Goal: Information Seeking & Learning: Learn about a topic

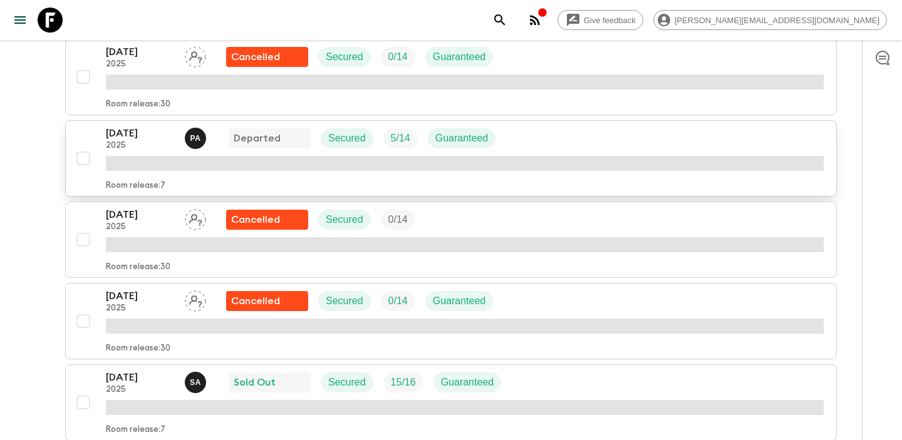
scroll to position [463, 0]
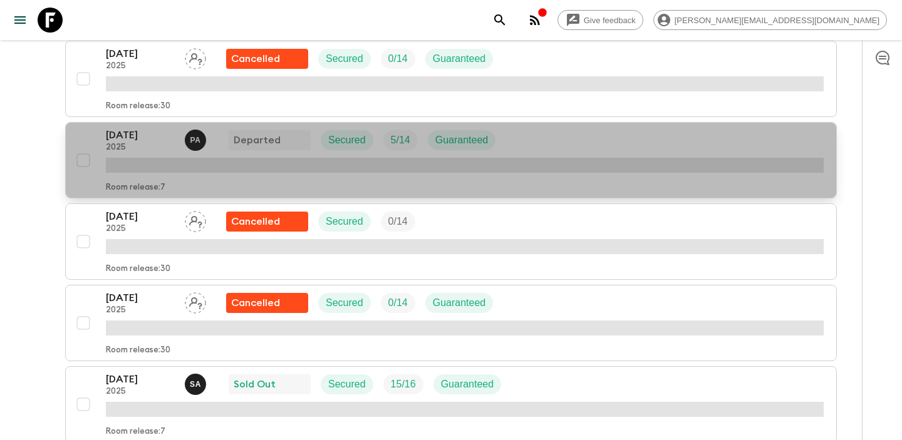
click at [128, 133] on p "[DATE]" at bounding box center [140, 135] width 69 height 15
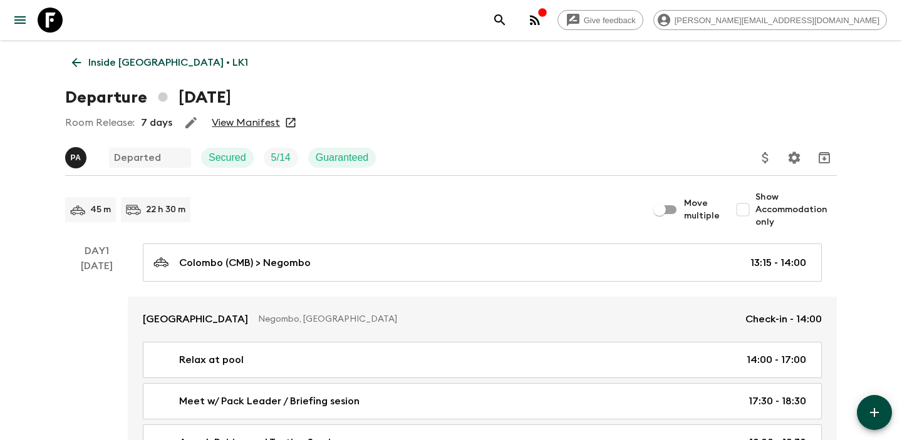
click at [256, 124] on link "View Manifest" at bounding box center [246, 122] width 68 height 13
click at [72, 56] on icon at bounding box center [77, 63] width 14 height 14
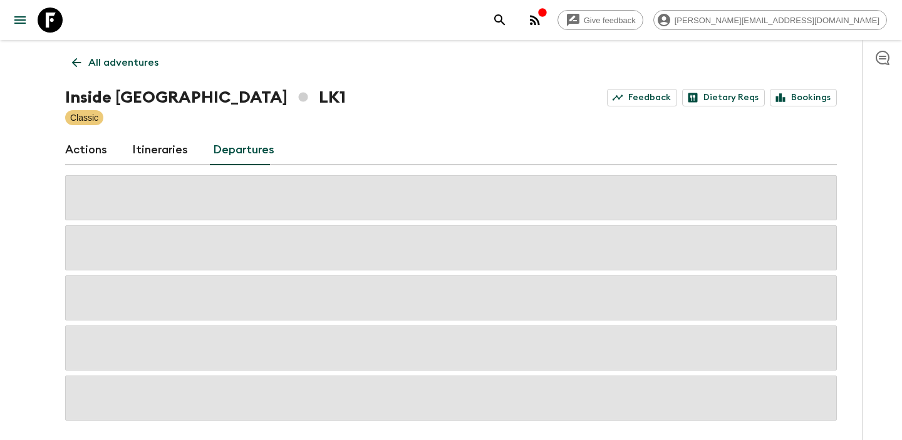
click at [168, 162] on link "Itineraries" at bounding box center [160, 150] width 56 height 30
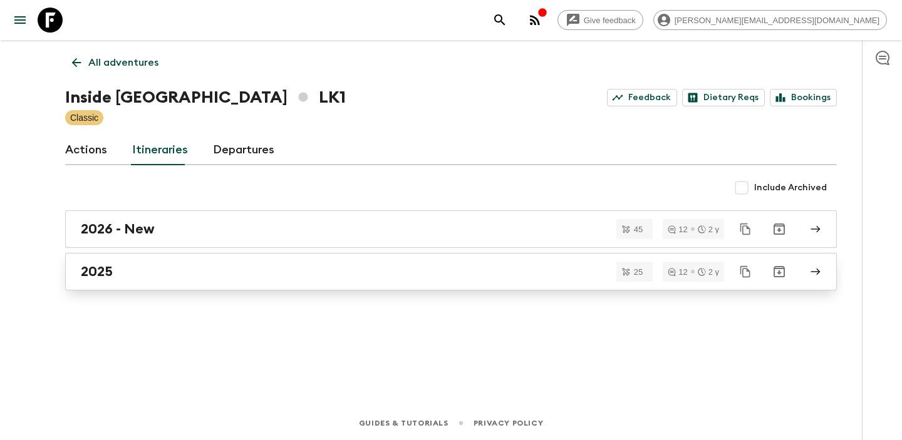
click at [234, 271] on div "2025" at bounding box center [439, 272] width 716 height 16
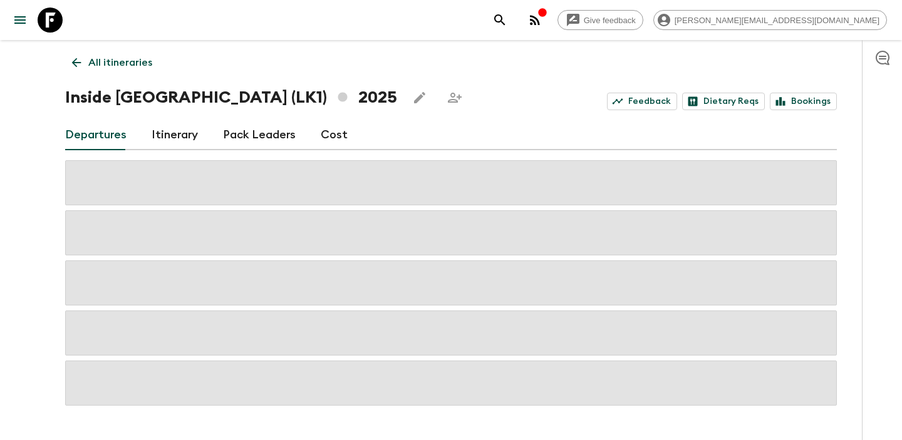
click at [342, 144] on div "Departures Itinerary Pack Leaders Cost" at bounding box center [450, 135] width 771 height 30
click at [336, 140] on link "Cost" at bounding box center [334, 135] width 27 height 30
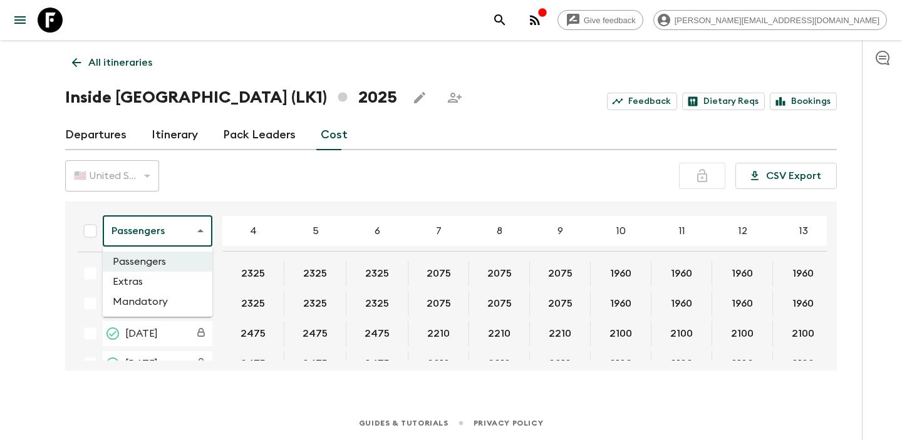
click at [183, 220] on body "Give feedback [PERSON_NAME][EMAIL_ADDRESS][DOMAIN_NAME] All itineraries Inside …" at bounding box center [451, 220] width 902 height 440
click at [173, 229] on div at bounding box center [451, 220] width 902 height 440
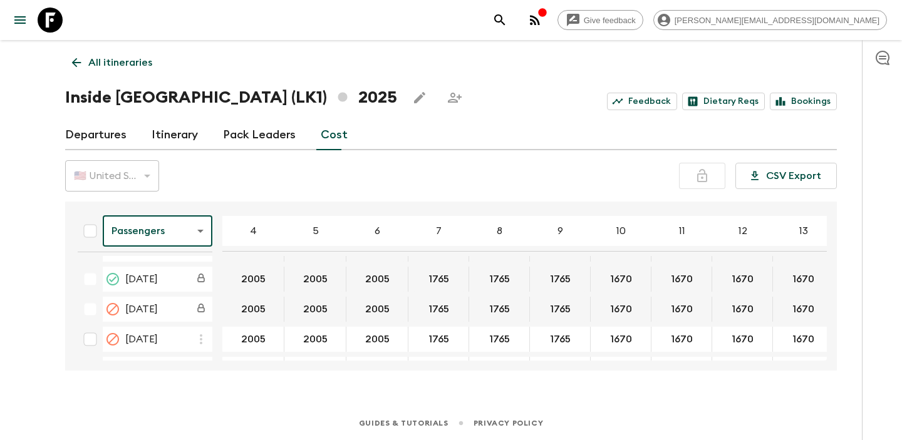
scroll to position [624, 0]
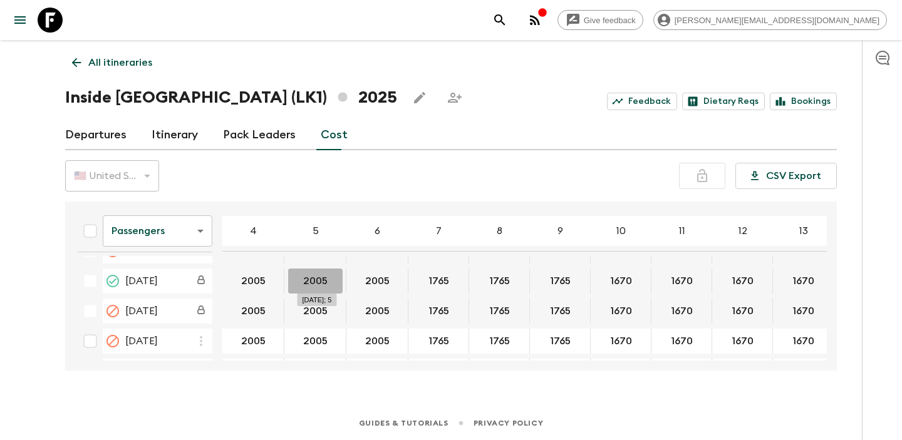
drag, startPoint x: 326, startPoint y: 285, endPoint x: 304, endPoint y: 285, distance: 21.3
click at [304, 285] on button "2005" at bounding box center [315, 281] width 54 height 25
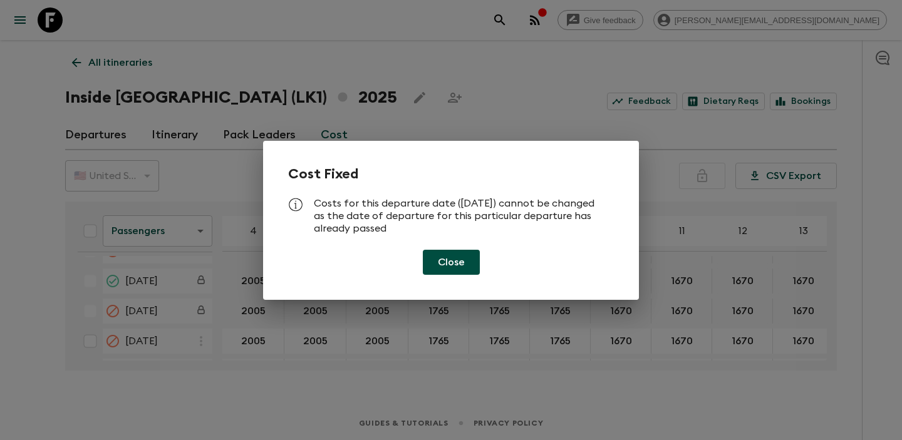
click at [455, 262] on button "Close" at bounding box center [451, 262] width 57 height 25
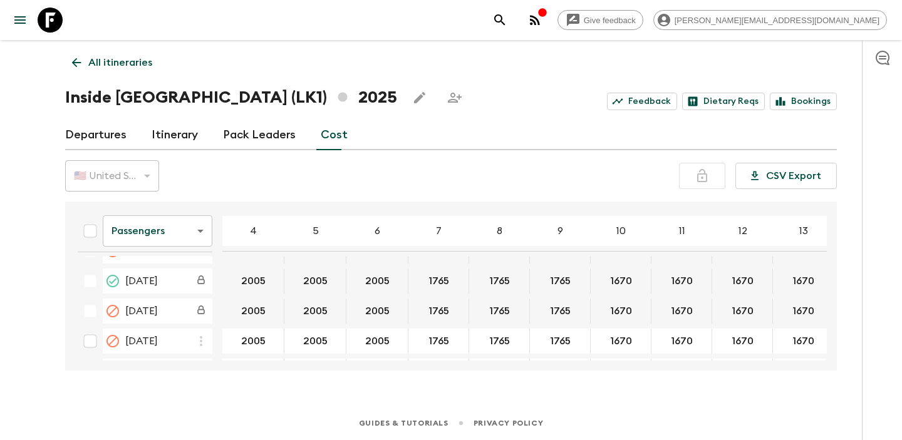
click at [142, 224] on body "Give feedback [PERSON_NAME][EMAIL_ADDRESS][DOMAIN_NAME] All itineraries Inside …" at bounding box center [451, 220] width 902 height 440
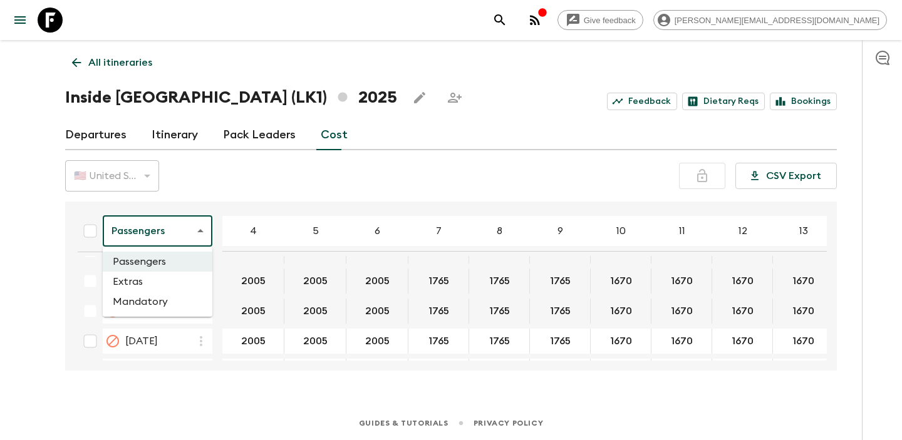
click at [135, 281] on li "Extras" at bounding box center [158, 282] width 110 height 20
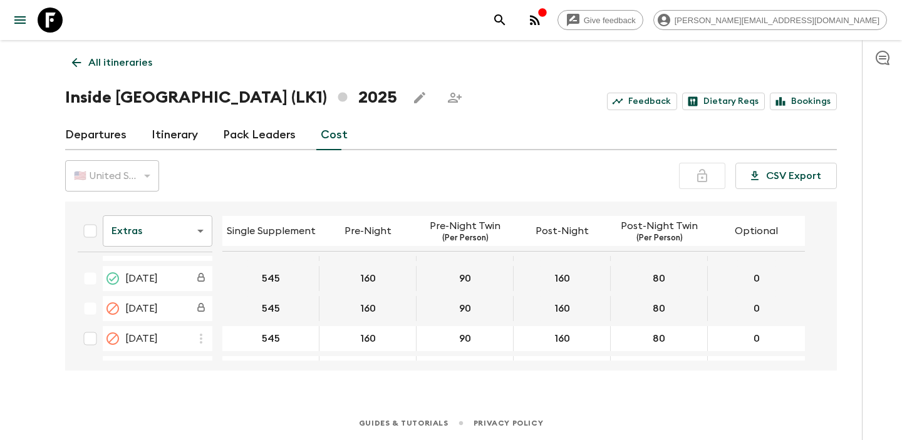
scroll to position [601, 0]
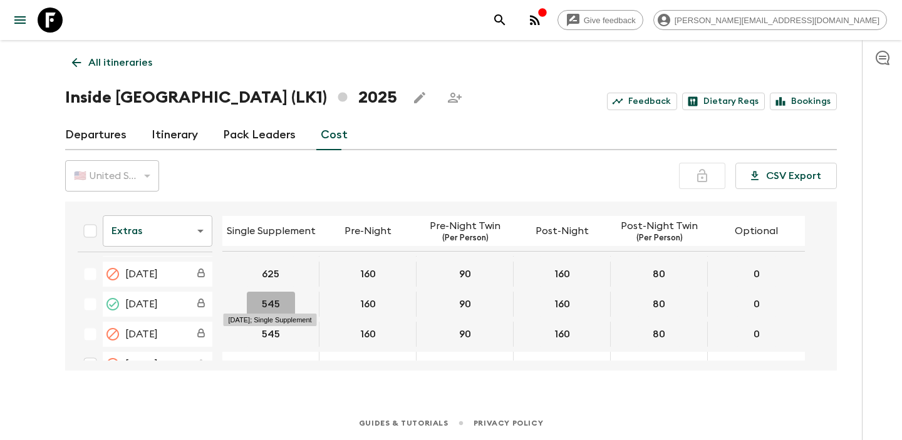
click at [277, 305] on button "545" at bounding box center [271, 304] width 48 height 25
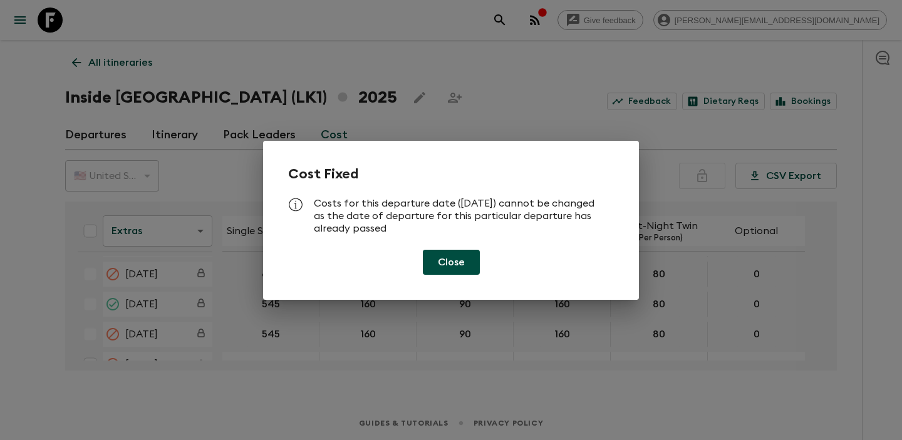
click at [437, 264] on button "Close" at bounding box center [451, 262] width 57 height 25
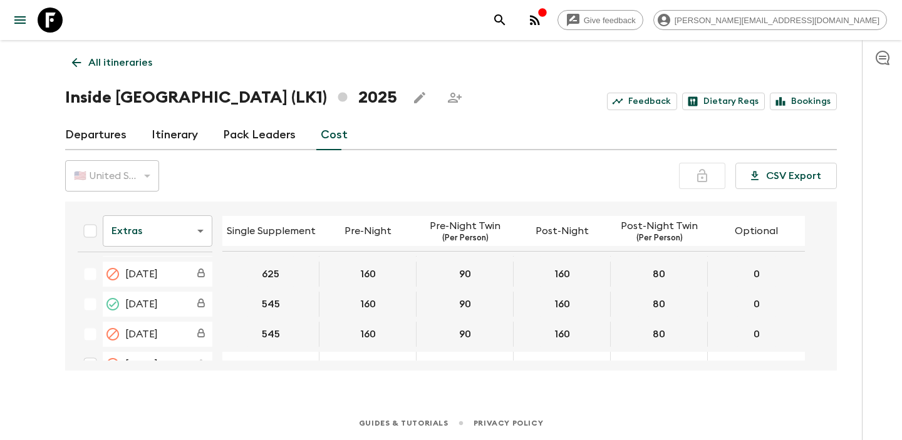
click at [103, 132] on link "Departures" at bounding box center [95, 135] width 61 height 30
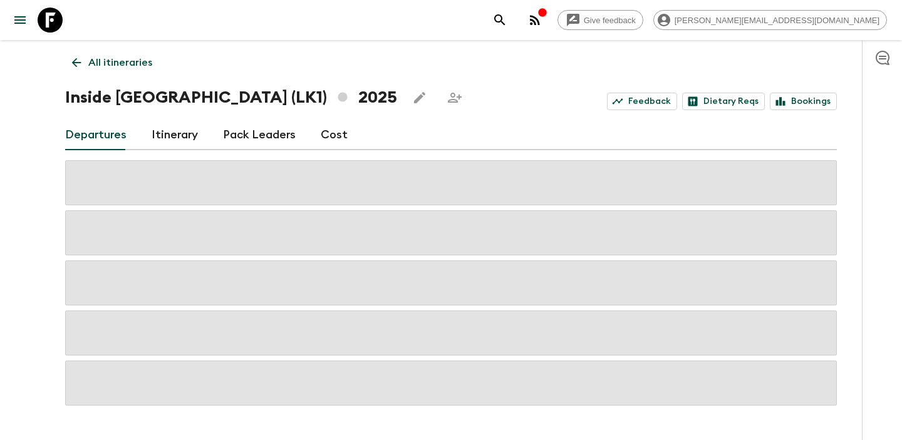
scroll to position [34, 0]
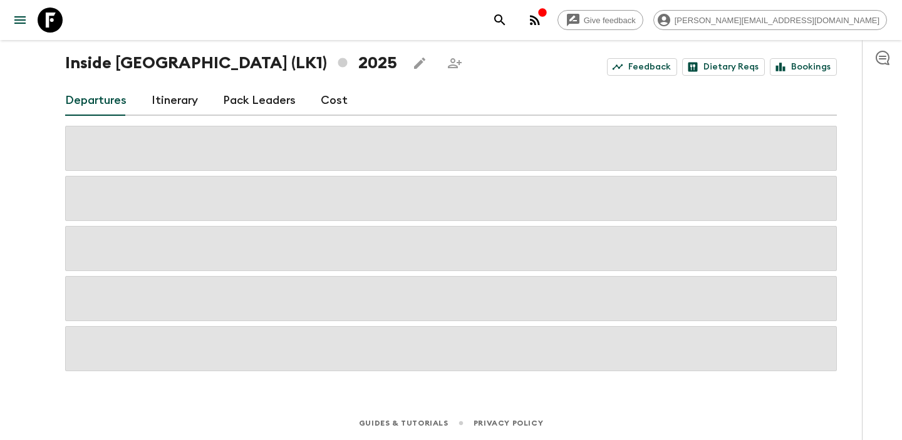
click at [167, 291] on span at bounding box center [450, 298] width 771 height 45
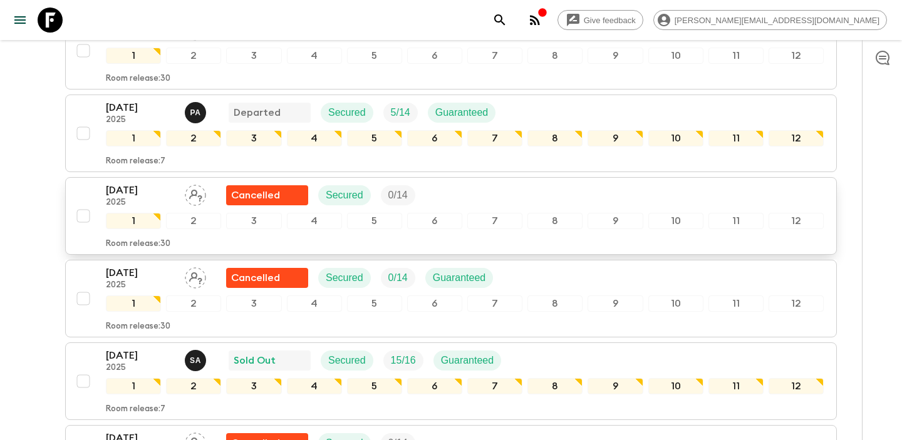
scroll to position [475, 0]
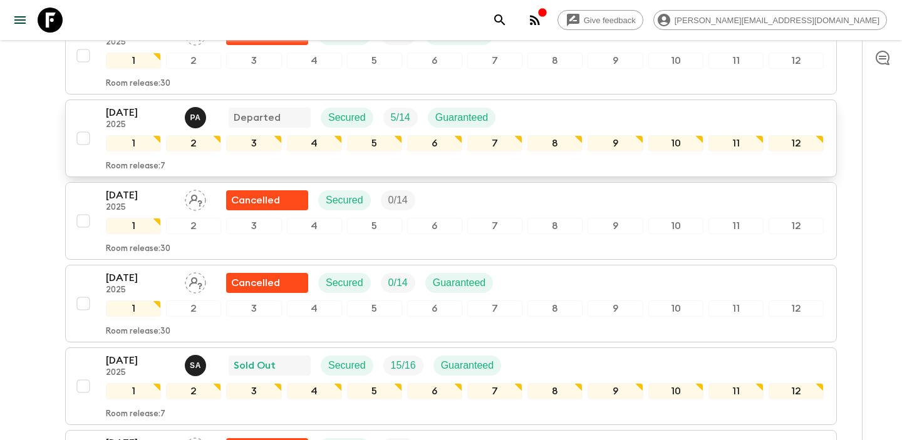
click at [135, 113] on p "[DATE]" at bounding box center [140, 112] width 69 height 15
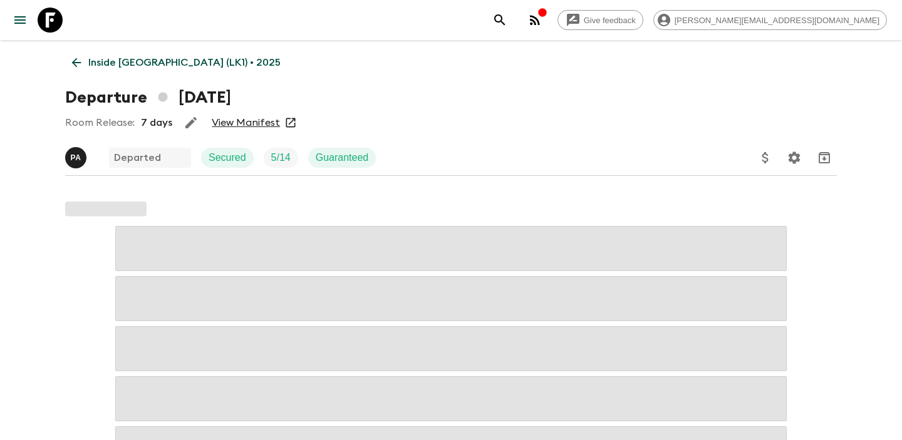
click at [264, 127] on link "View Manifest" at bounding box center [246, 122] width 68 height 13
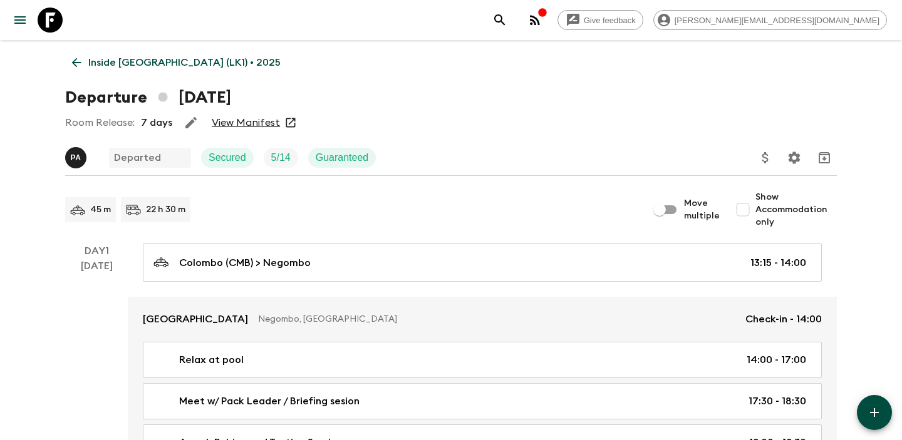
click at [83, 61] on link "Inside [GEOGRAPHIC_DATA] (LK1) • 2025" at bounding box center [176, 62] width 222 height 25
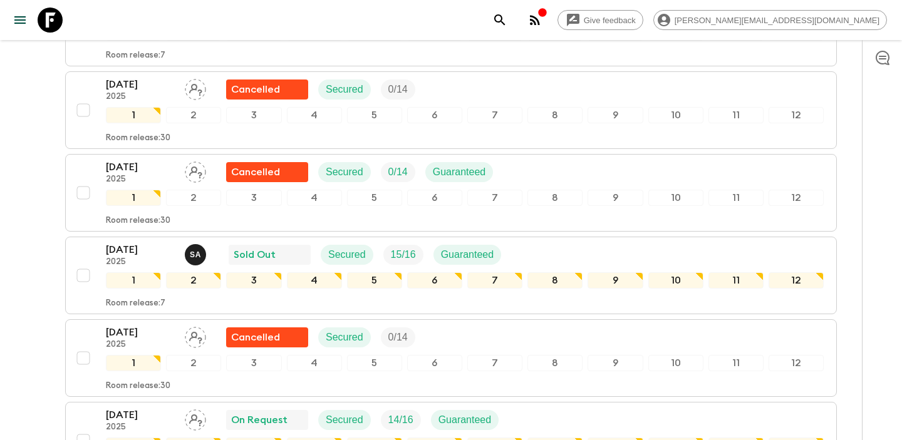
scroll to position [606, 0]
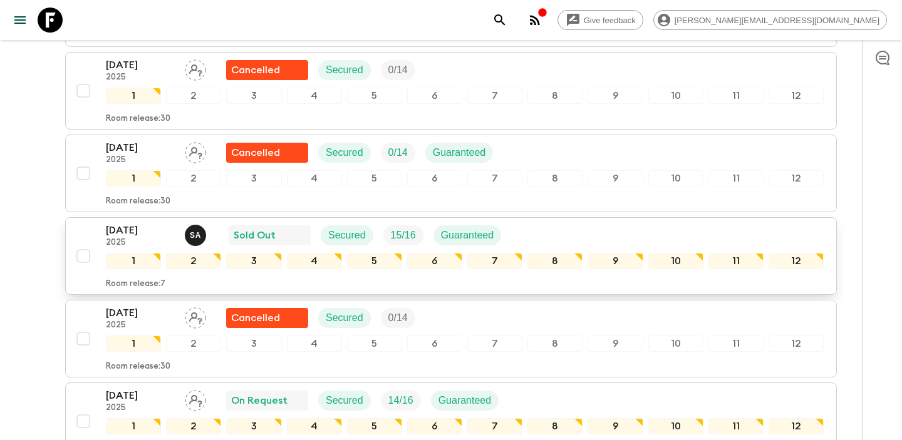
click at [136, 224] on p "[DATE]" at bounding box center [140, 230] width 69 height 15
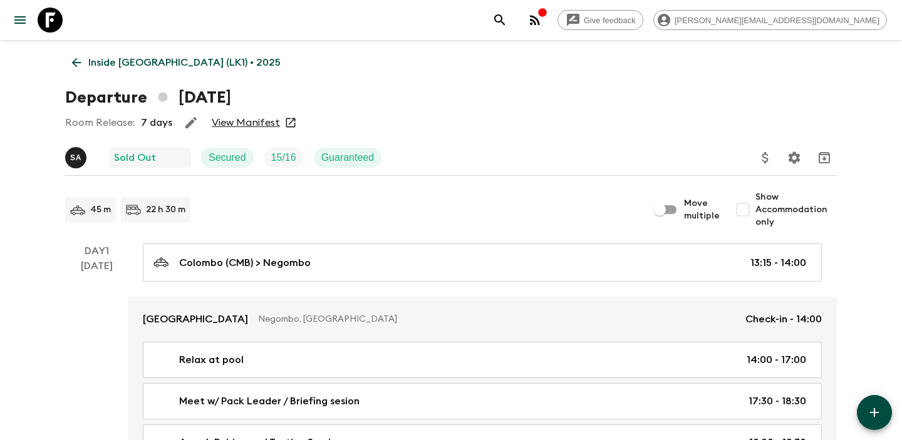
click at [244, 123] on link "View Manifest" at bounding box center [246, 122] width 68 height 13
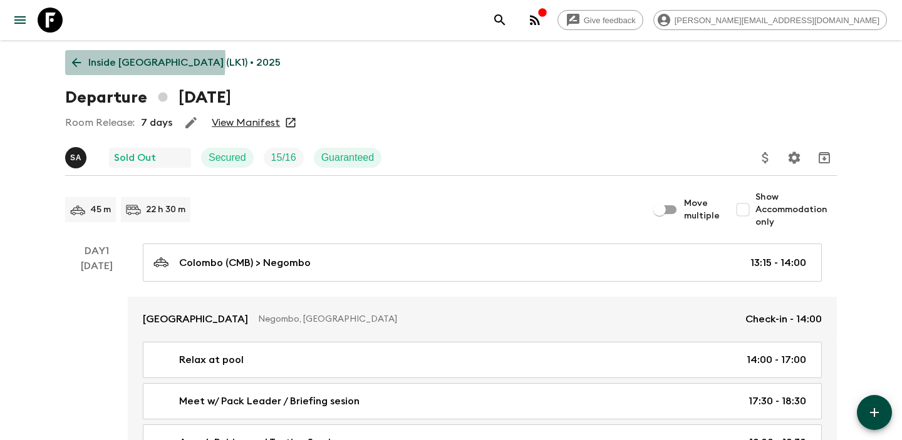
click at [70, 60] on icon at bounding box center [77, 63] width 14 height 14
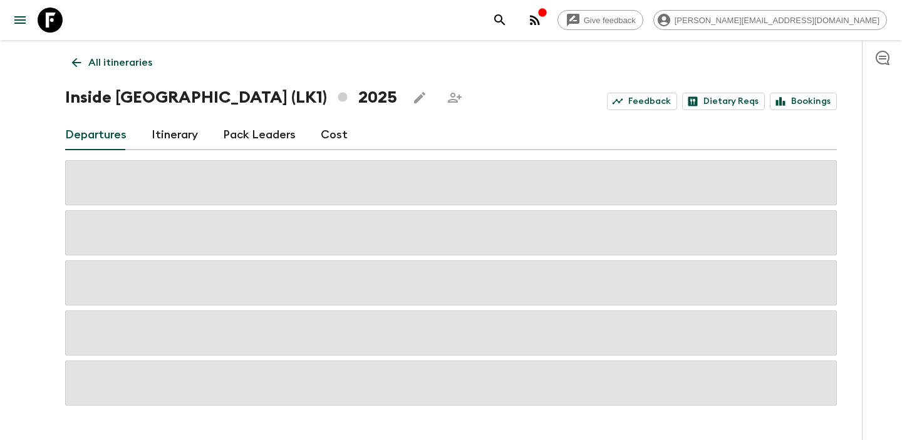
click at [335, 130] on link "Cost" at bounding box center [334, 135] width 27 height 30
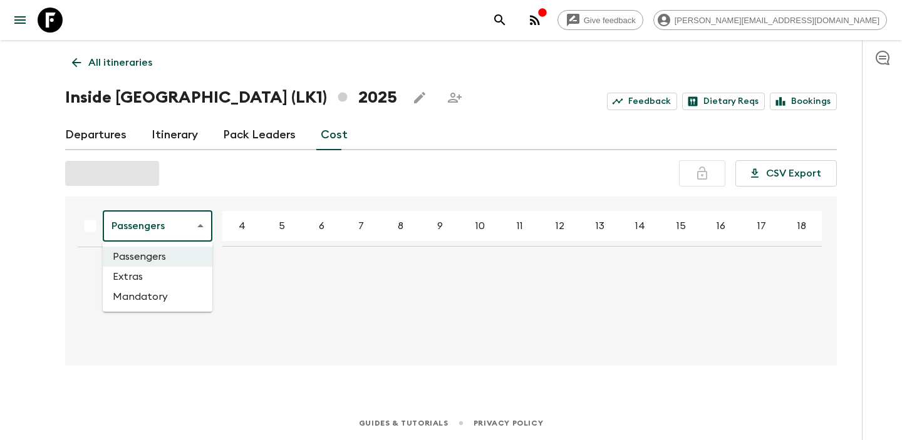
click at [196, 222] on body "Give feedback [PERSON_NAME][EMAIL_ADDRESS][DOMAIN_NAME] All itineraries Inside …" at bounding box center [451, 220] width 902 height 440
click at [179, 256] on li "Passengers" at bounding box center [158, 257] width 110 height 20
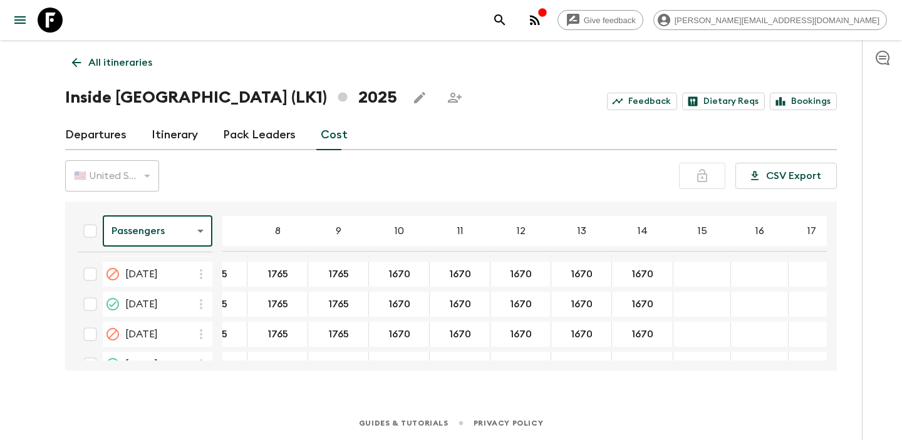
scroll to position [691, 227]
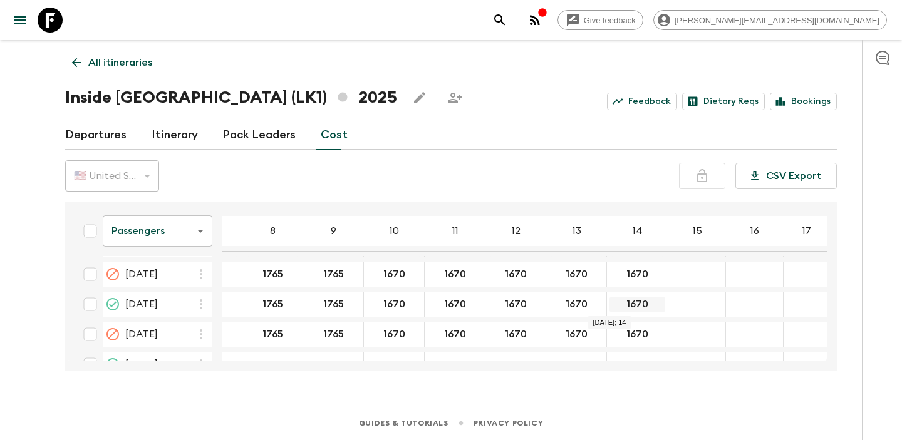
drag, startPoint x: 638, startPoint y: 308, endPoint x: 617, endPoint y: 307, distance: 21.3
click at [195, 237] on body "Give feedback [PERSON_NAME][EMAIL_ADDRESS][DOMAIN_NAME] All itineraries Inside …" at bounding box center [451, 220] width 902 height 440
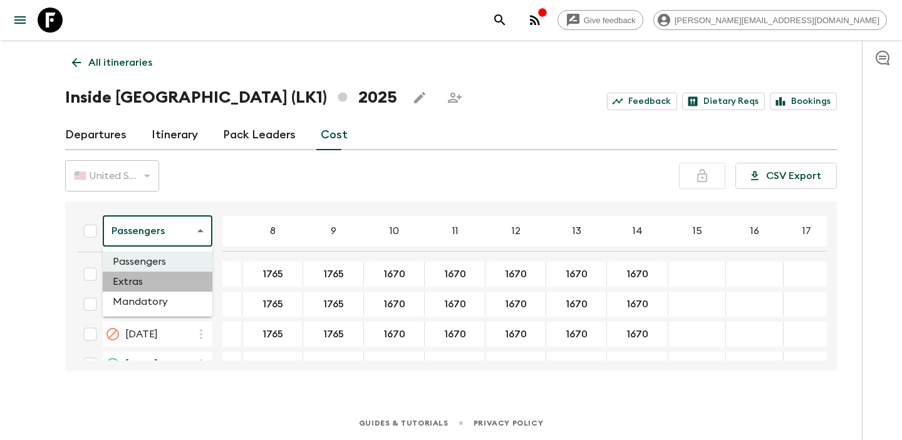
click at [172, 281] on li "Extras" at bounding box center [158, 282] width 110 height 20
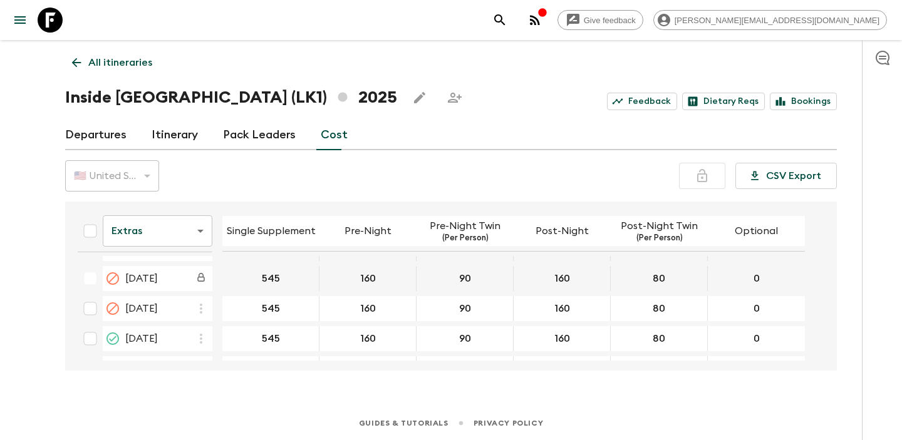
scroll to position [661, 0]
